Goal: Task Accomplishment & Management: Use online tool/utility

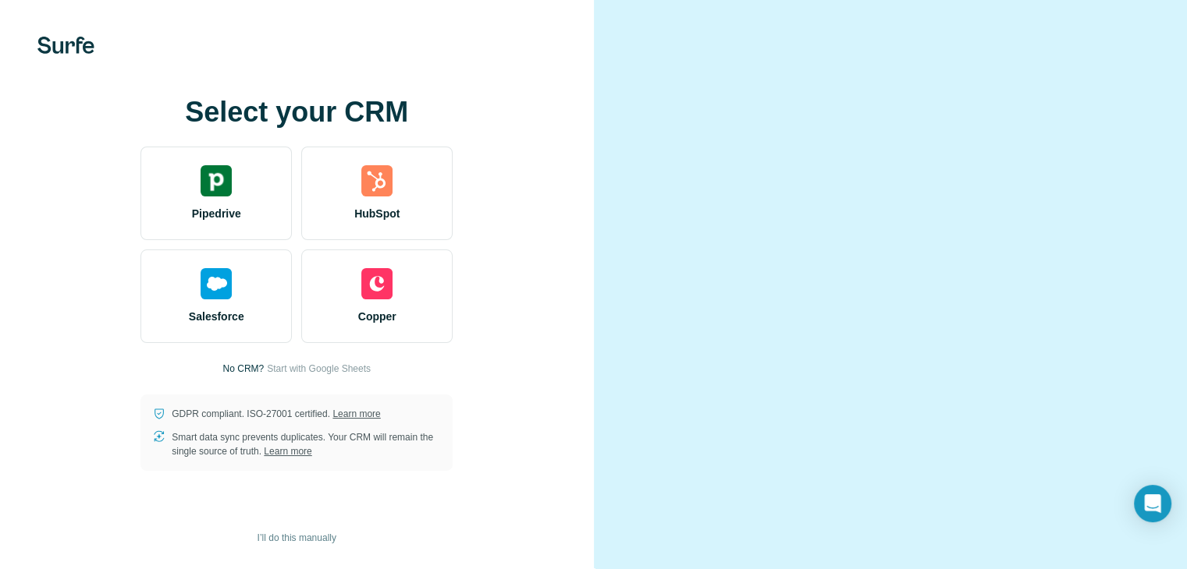
scroll to position [70, 0]
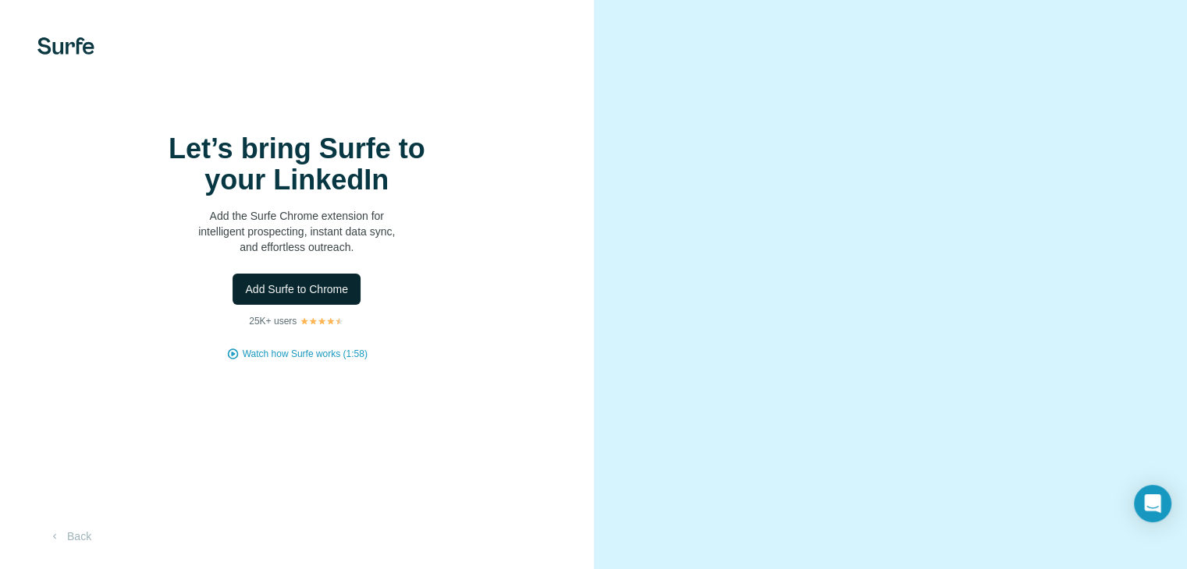
click at [293, 297] on span "Add Surfe to Chrome" at bounding box center [296, 290] width 103 height 16
